Goal: Transaction & Acquisition: Book appointment/travel/reservation

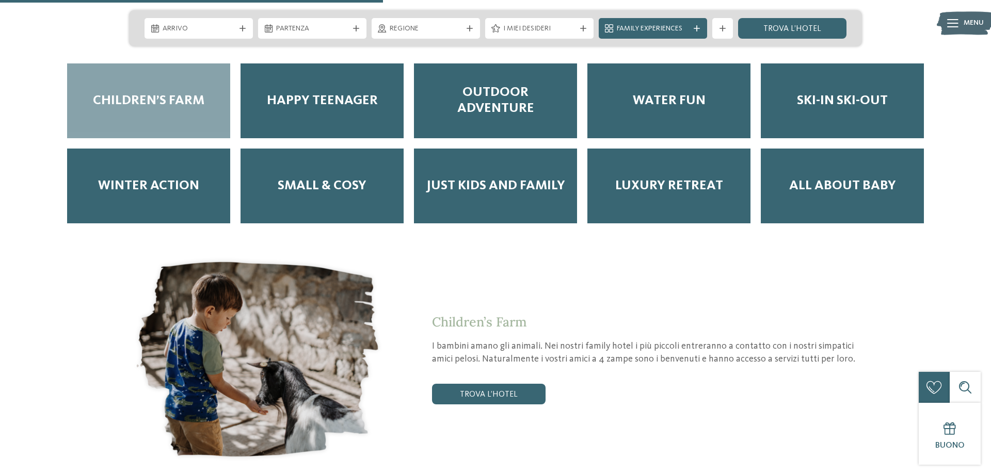
scroll to position [1789, 0]
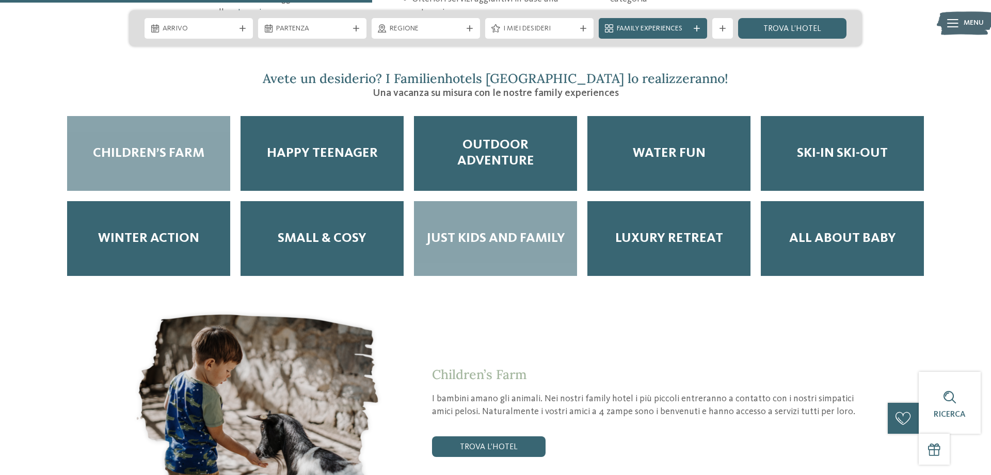
click at [526, 231] on span "Just kids and family" at bounding box center [495, 239] width 139 height 16
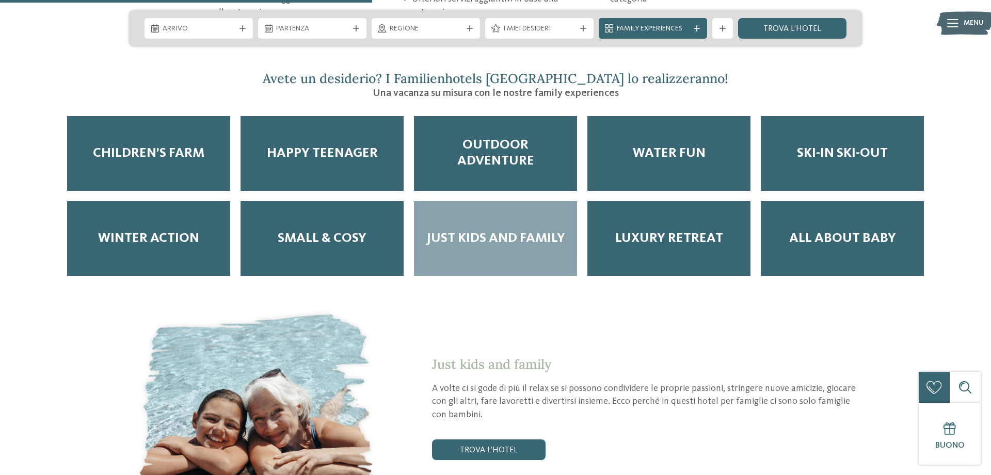
click at [439, 231] on span "Just kids and family" at bounding box center [495, 239] width 139 height 16
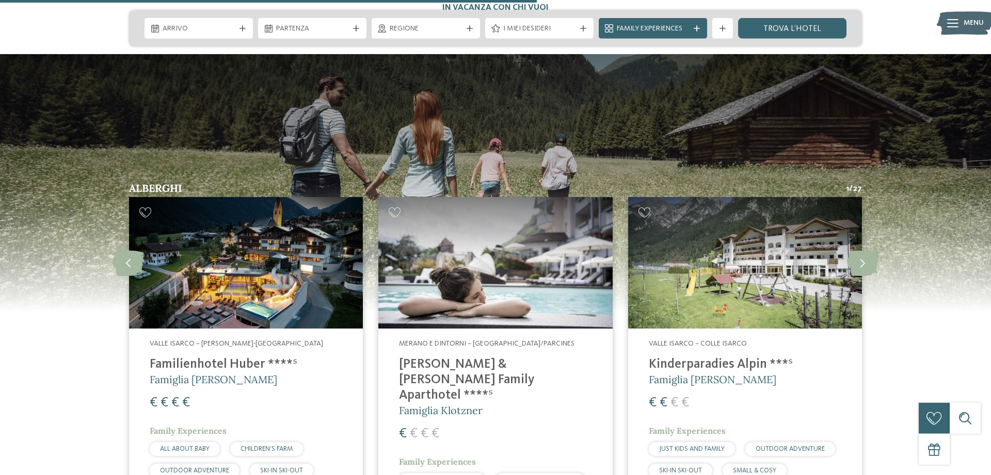
scroll to position [2684, 0]
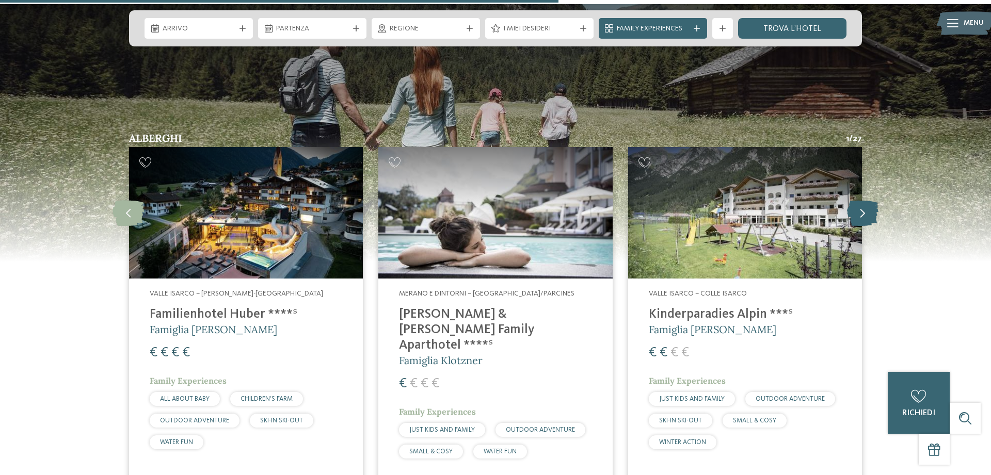
click at [867, 200] on icon at bounding box center [862, 213] width 31 height 26
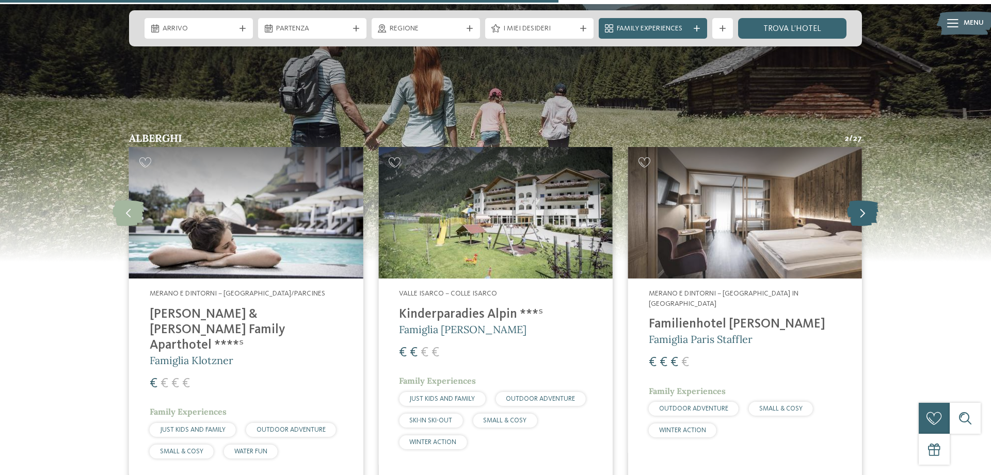
click at [867, 200] on icon at bounding box center [862, 213] width 31 height 26
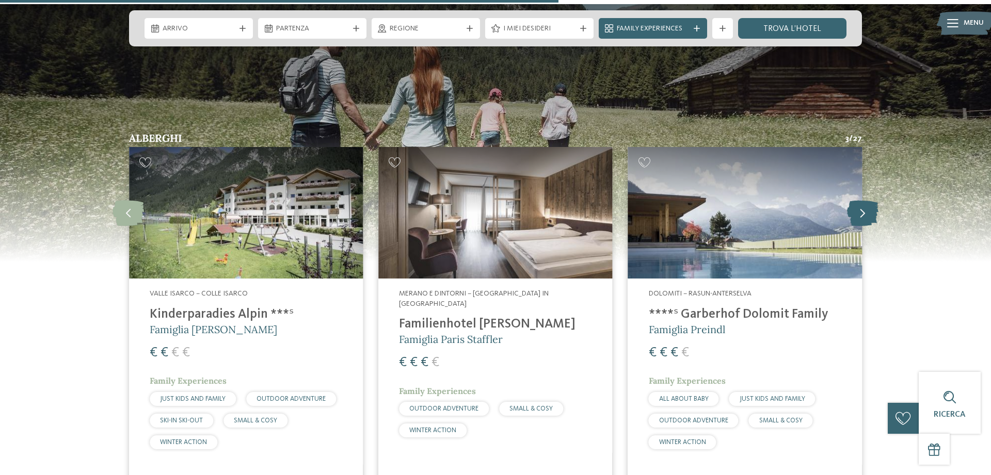
click at [867, 200] on icon at bounding box center [862, 213] width 31 height 26
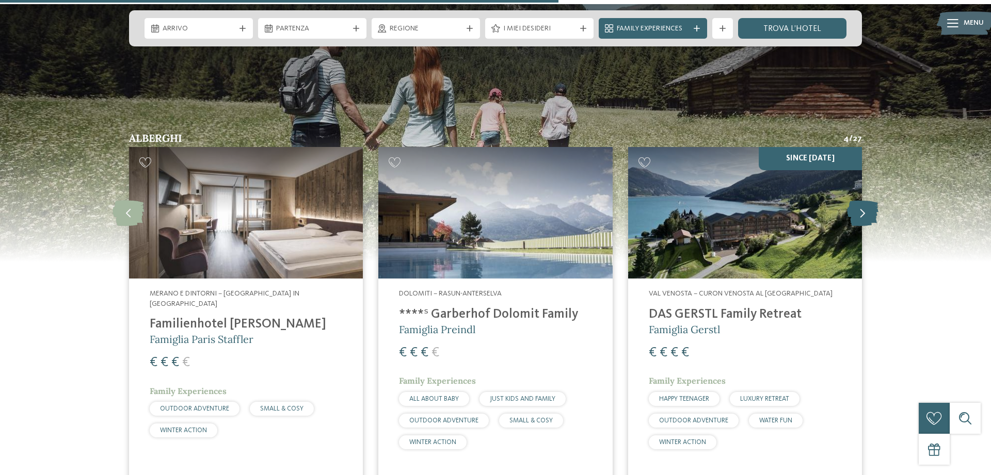
click at [867, 200] on icon at bounding box center [862, 213] width 31 height 26
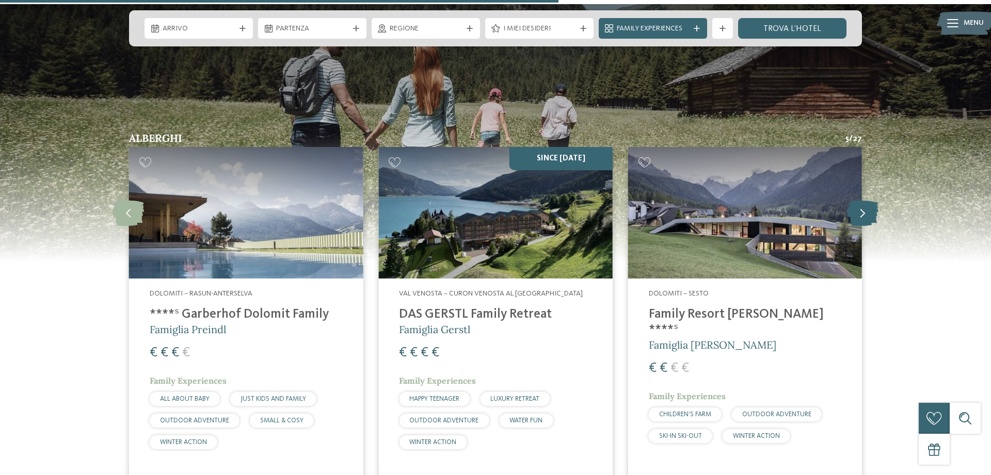
click at [867, 200] on icon at bounding box center [862, 213] width 31 height 26
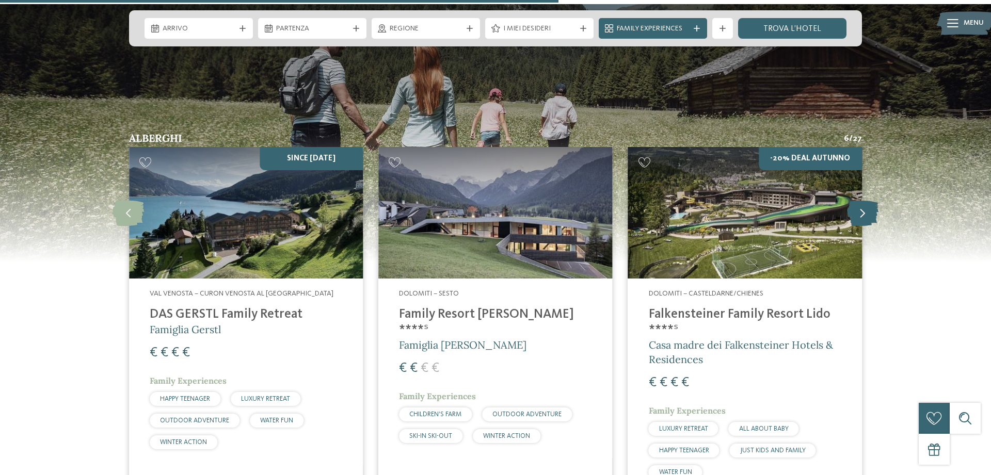
click at [867, 200] on icon at bounding box center [862, 213] width 31 height 26
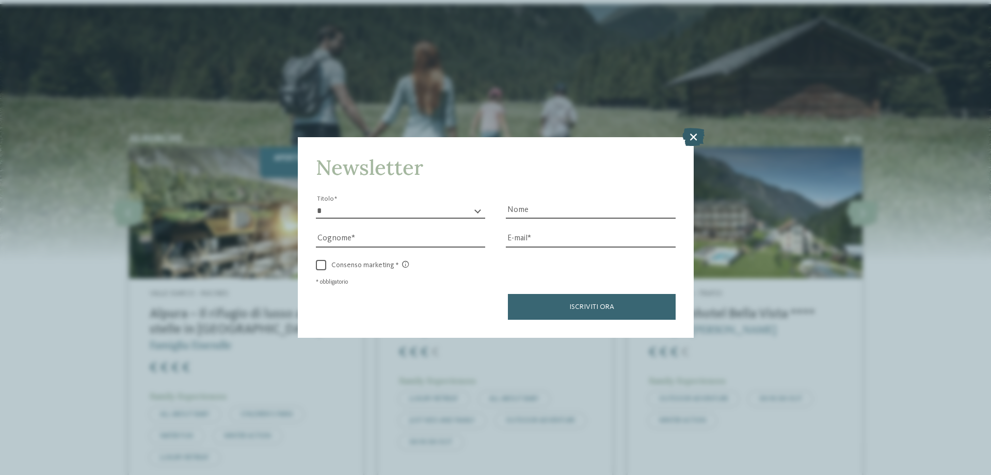
click at [697, 140] on icon at bounding box center [693, 137] width 22 height 18
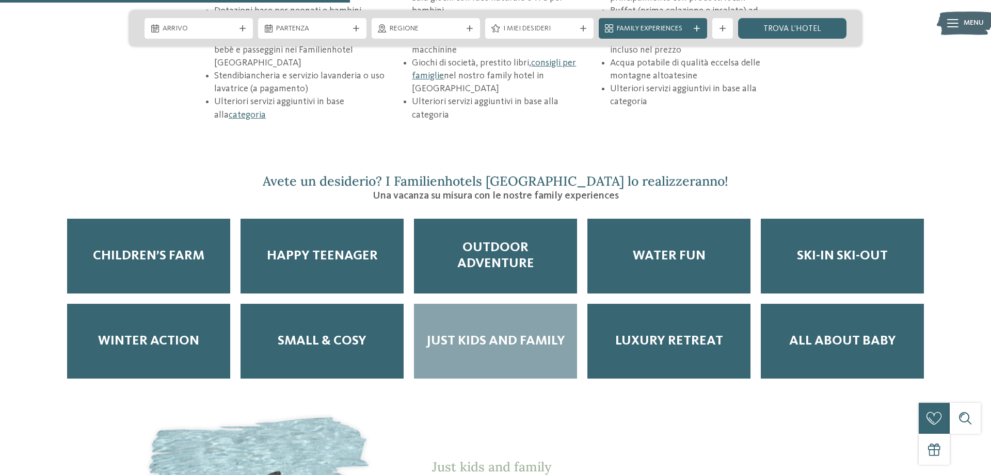
scroll to position [1684, 0]
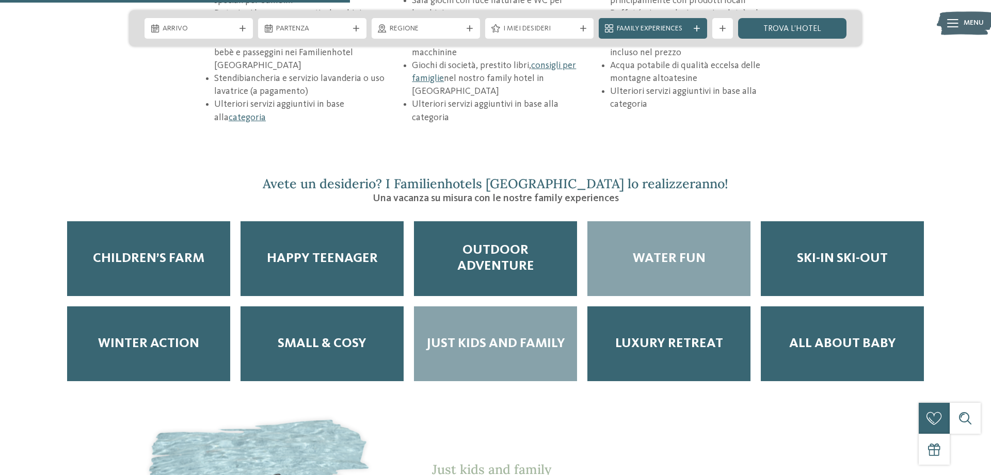
click at [682, 239] on div "Water Fun" at bounding box center [668, 258] width 163 height 75
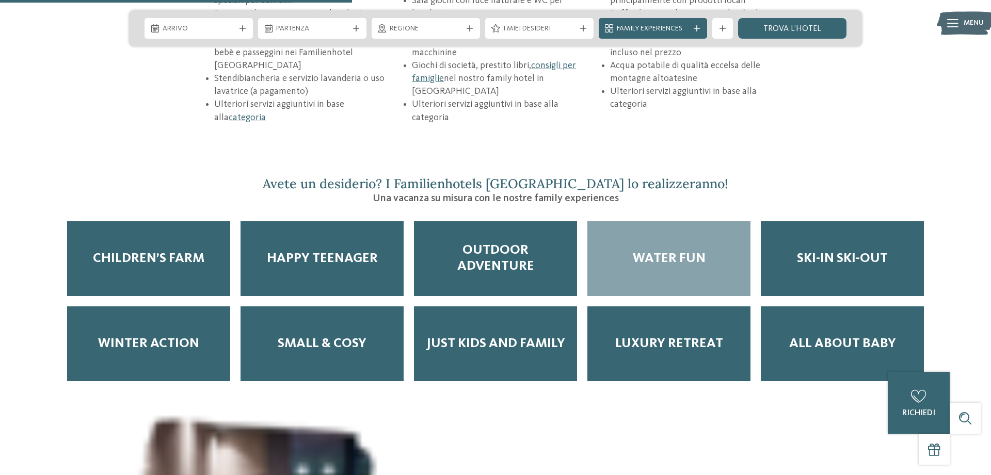
scroll to position [1842, 0]
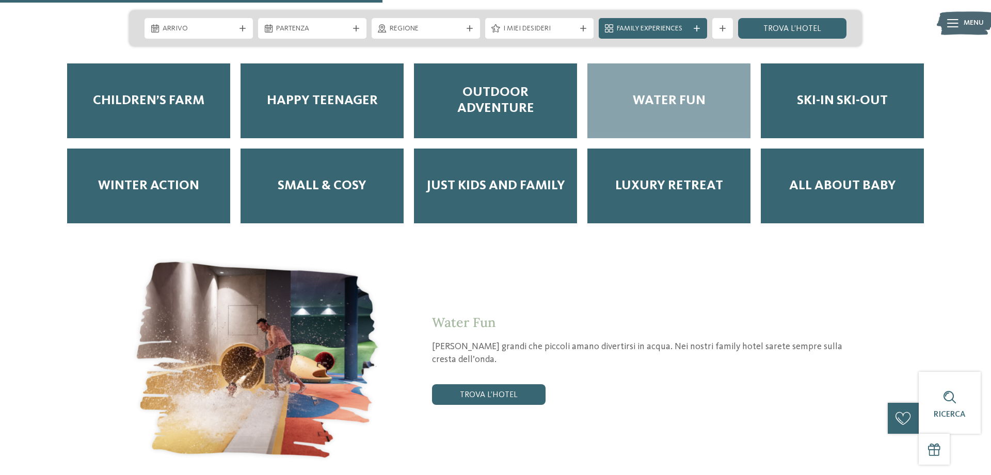
click at [465, 345] on div "Water Fun Sia grandi che piccoli amano divertirsi in acqua. Nei nostri family h…" at bounding box center [623, 360] width 476 height 90
click at [470, 384] on link "trova l’hotel" at bounding box center [489, 394] width 114 height 21
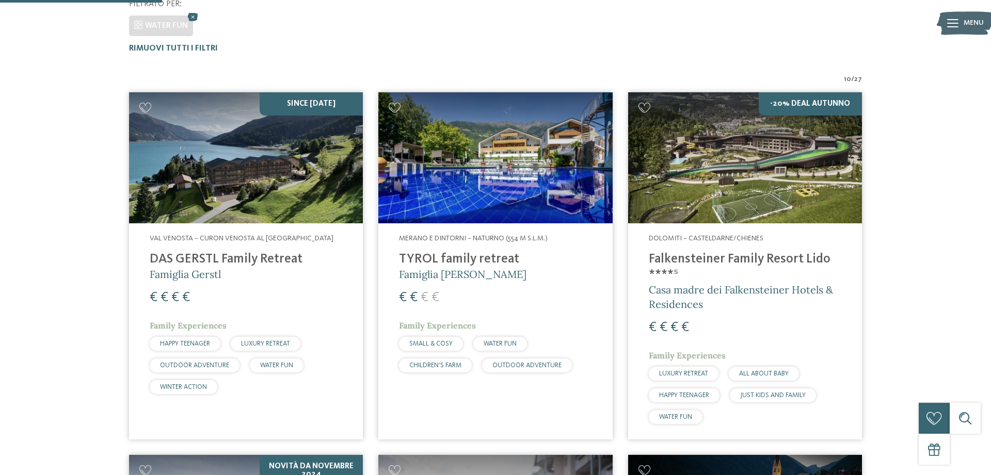
scroll to position [338, 0]
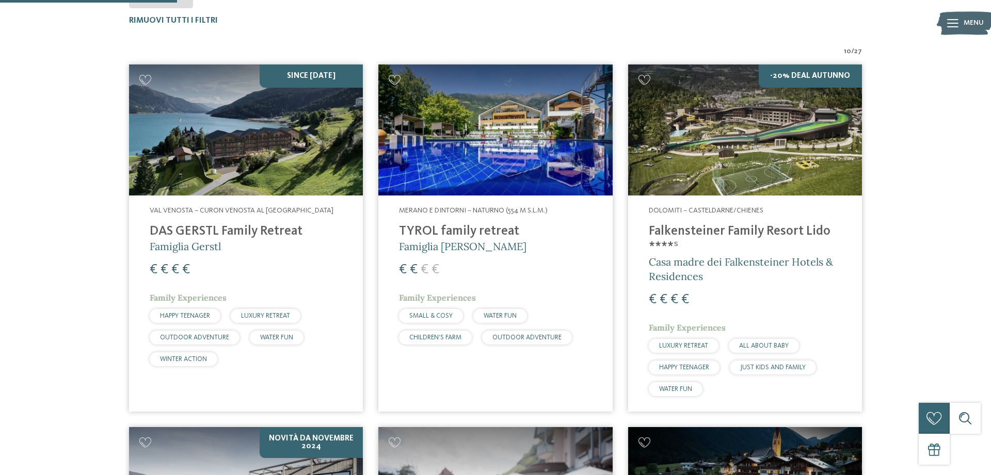
click at [257, 138] on img at bounding box center [246, 130] width 234 height 132
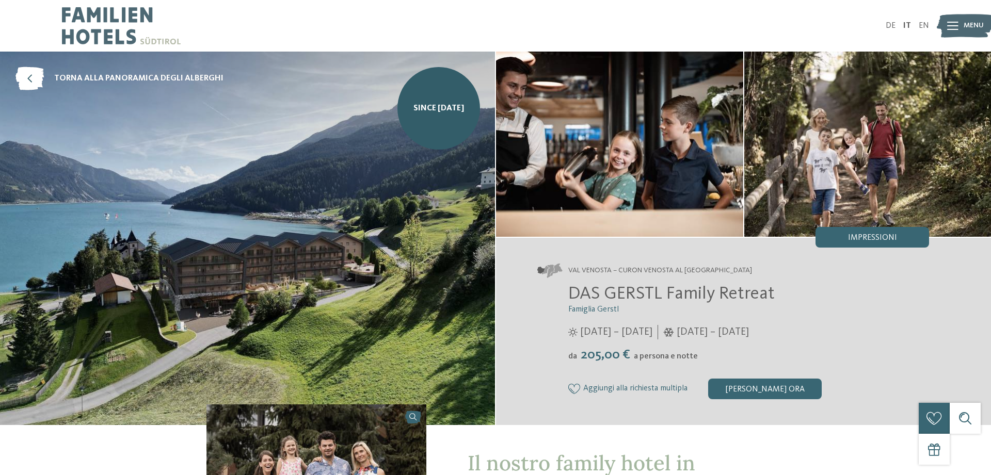
click at [961, 29] on img at bounding box center [964, 26] width 57 height 28
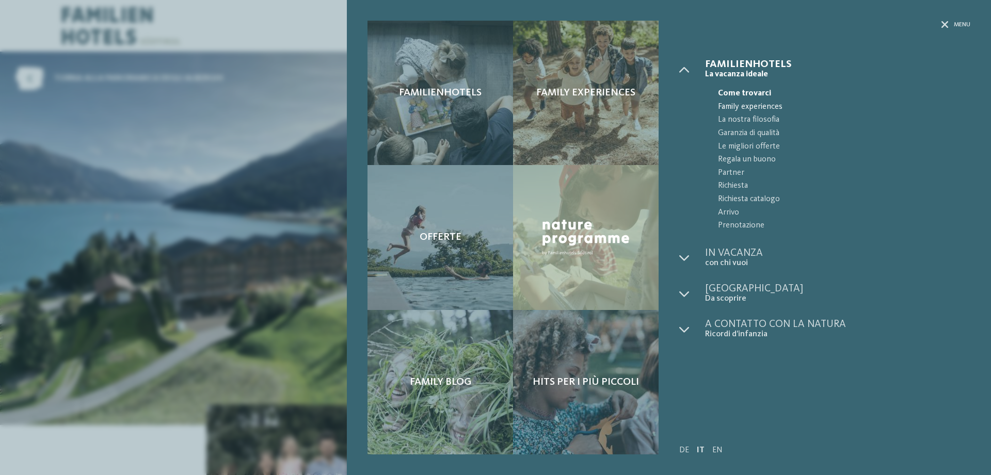
click at [778, 102] on span "Family experiences" at bounding box center [844, 107] width 252 height 13
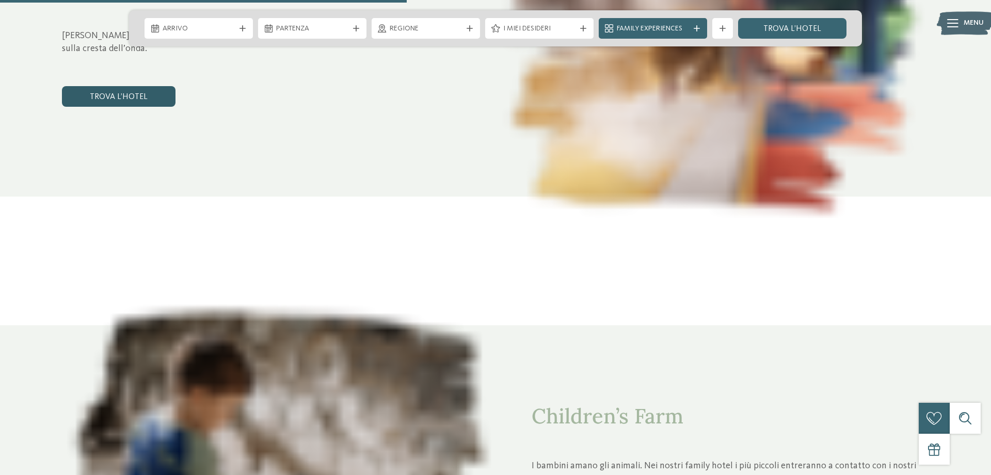
scroll to position [1789, 0]
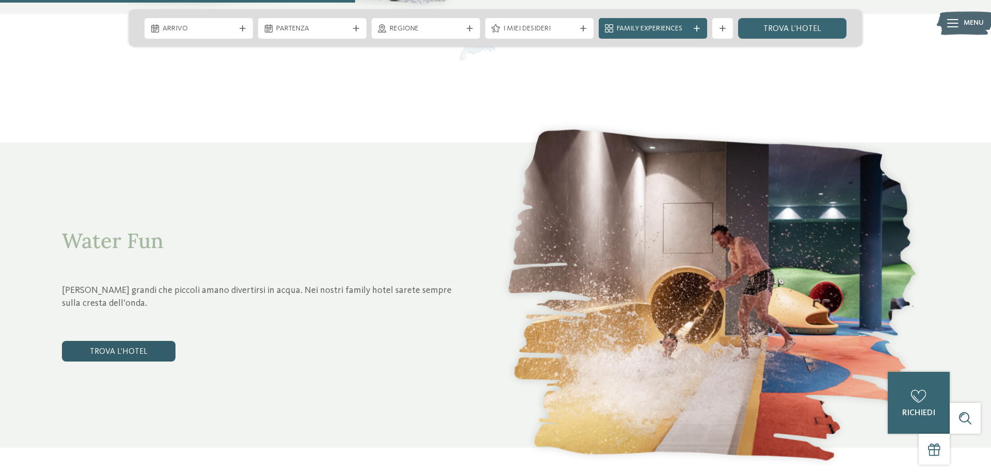
click at [102, 348] on link "trova l’hotel" at bounding box center [119, 351] width 114 height 21
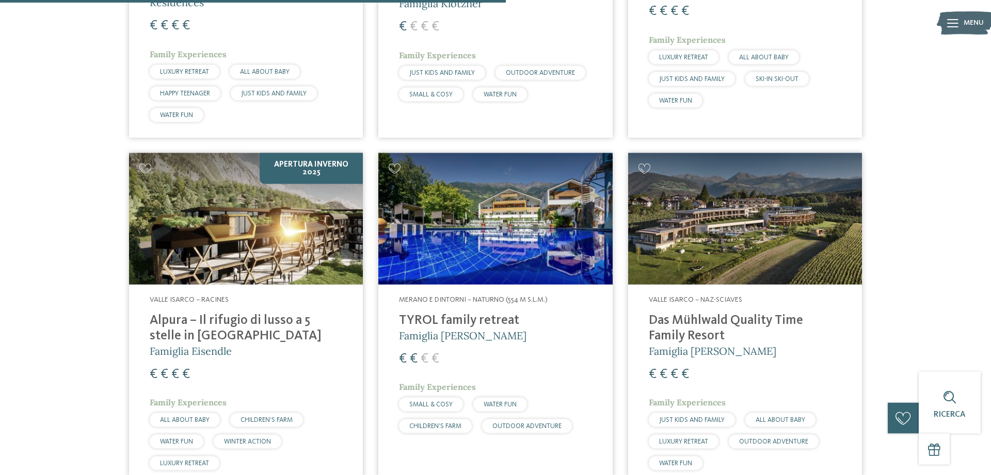
scroll to position [970, 0]
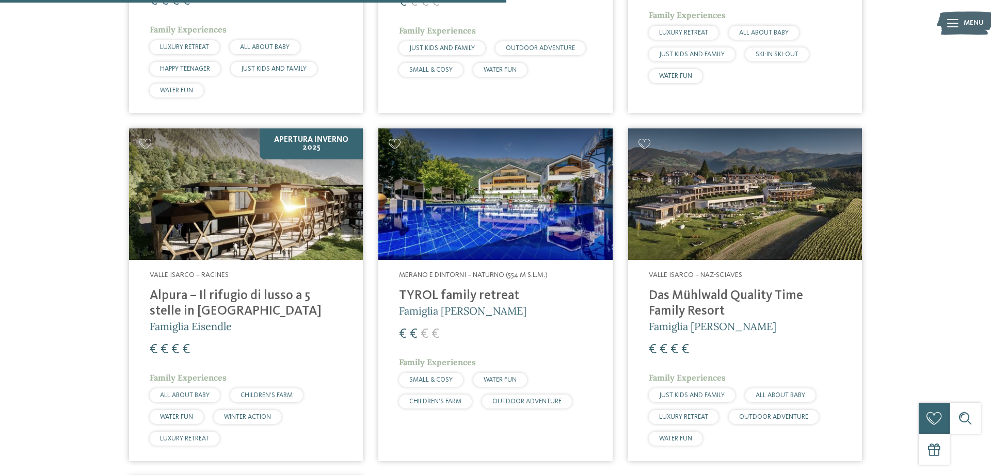
click at [483, 188] on img at bounding box center [495, 194] width 234 height 132
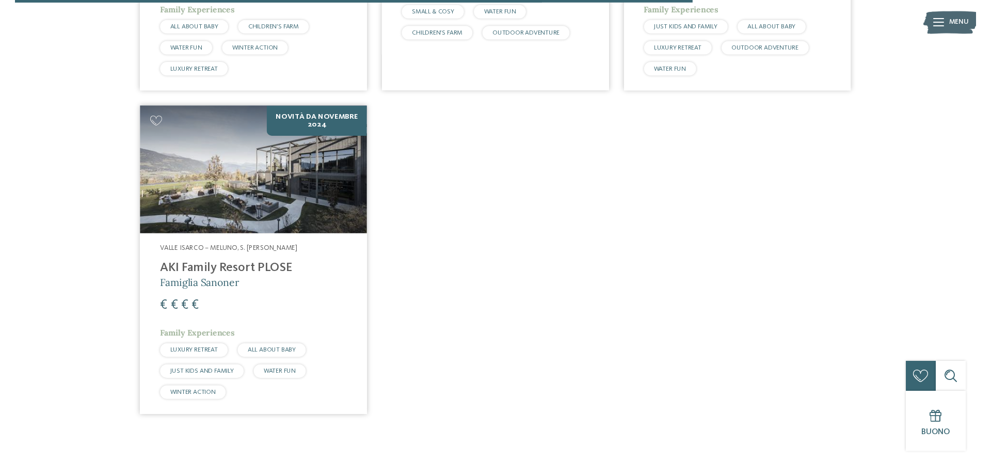
scroll to position [1338, 0]
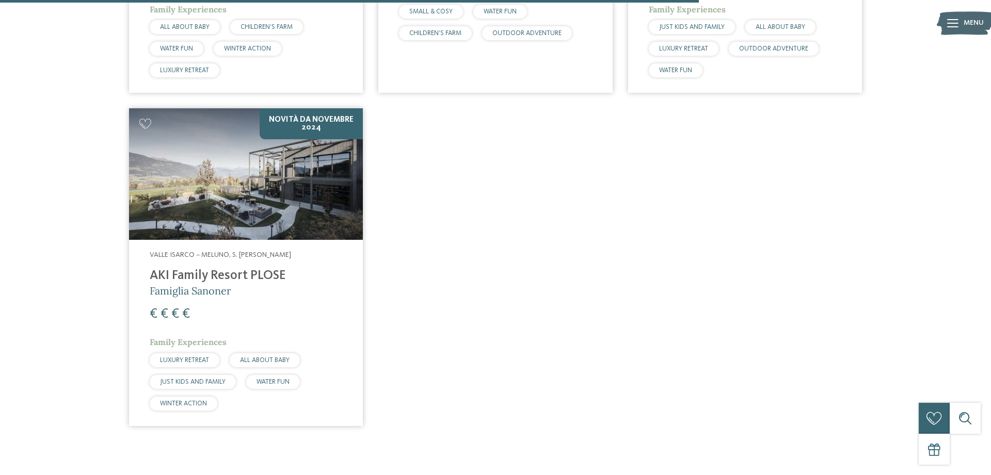
click at [221, 193] on img at bounding box center [246, 174] width 234 height 132
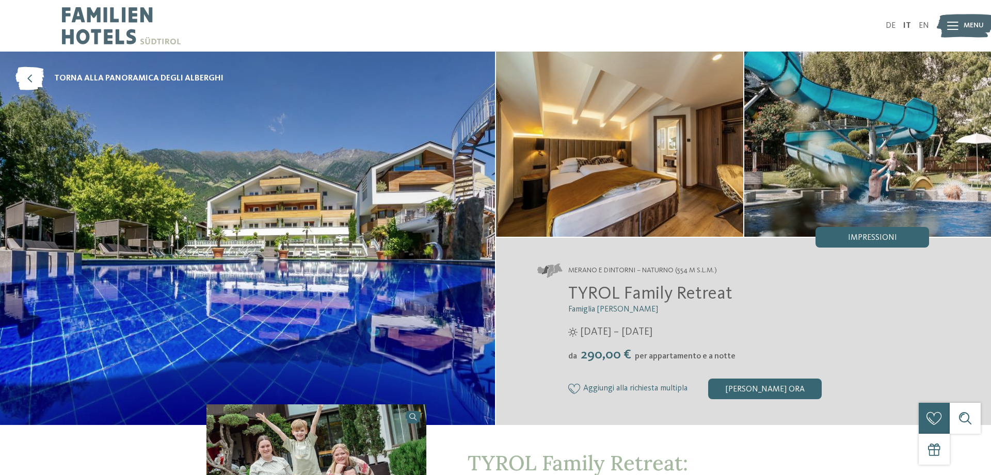
click at [965, 31] on div "Menu" at bounding box center [973, 26] width 20 height 26
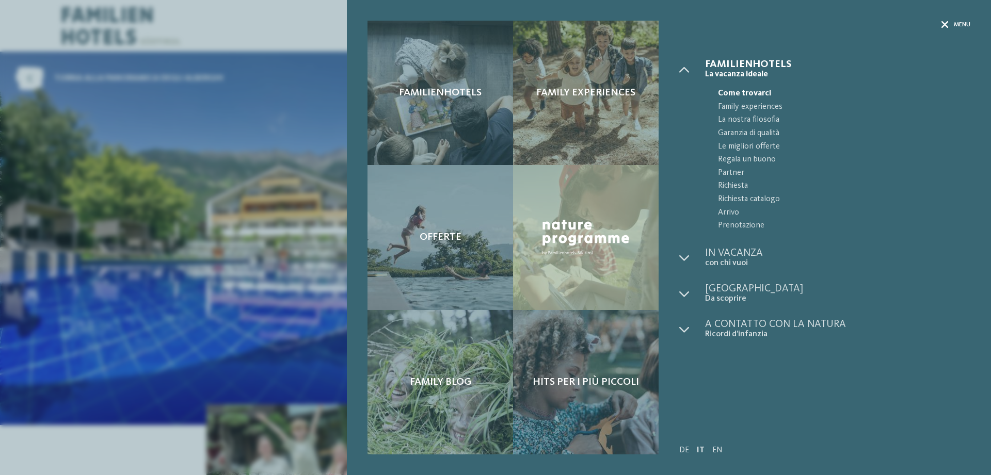
click at [944, 28] on icon at bounding box center [944, 24] width 7 height 7
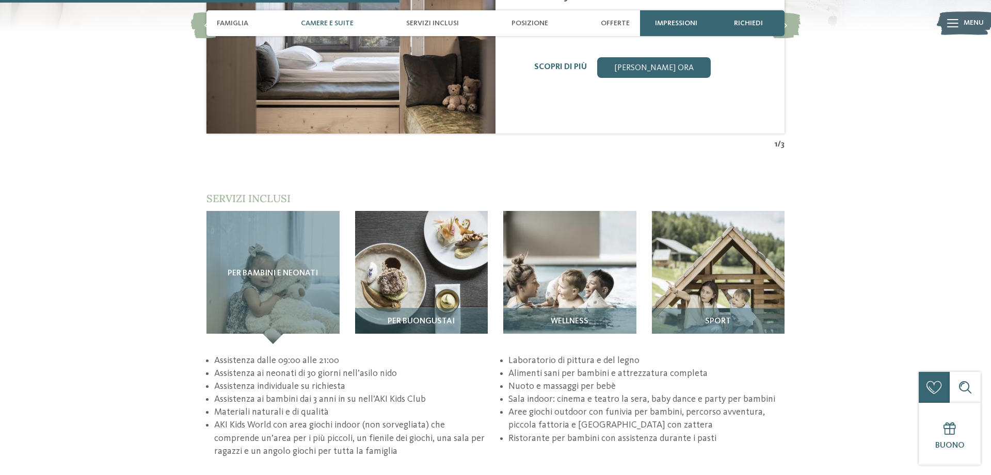
scroll to position [1421, 0]
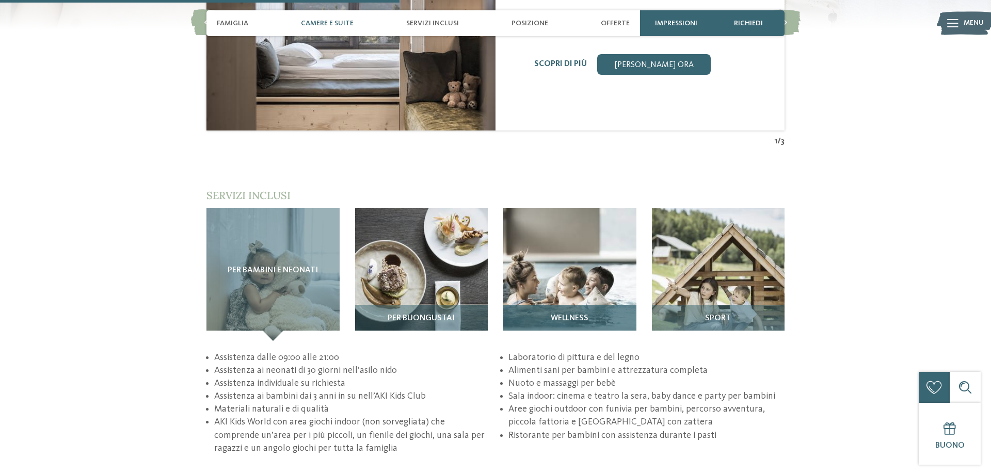
click at [594, 269] on img at bounding box center [569, 274] width 133 height 133
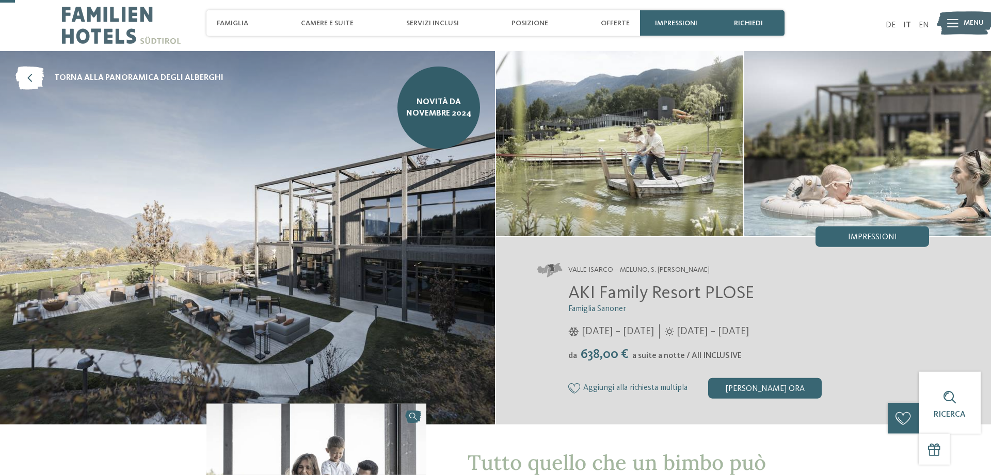
scroll to position [0, 0]
